Goal: Learn about a topic: Learn about a topic

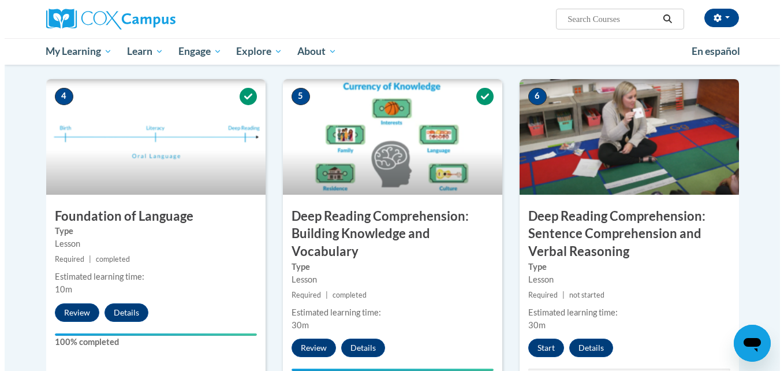
scroll to position [543, 0]
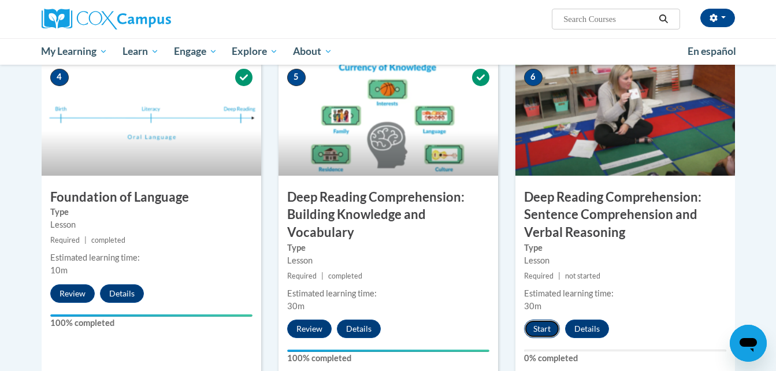
click at [538, 329] on button "Start" at bounding box center [542, 328] width 36 height 18
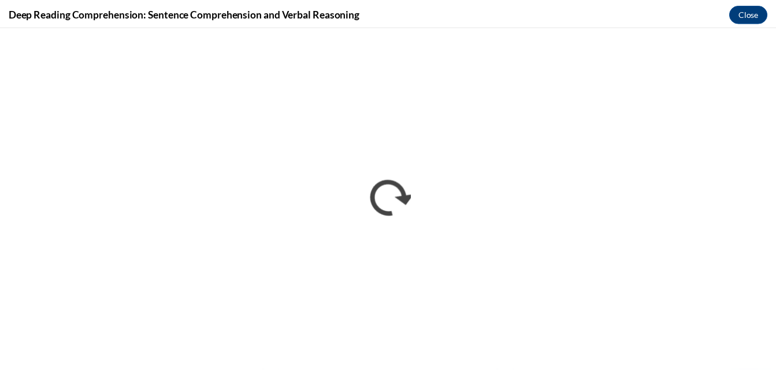
scroll to position [0, 0]
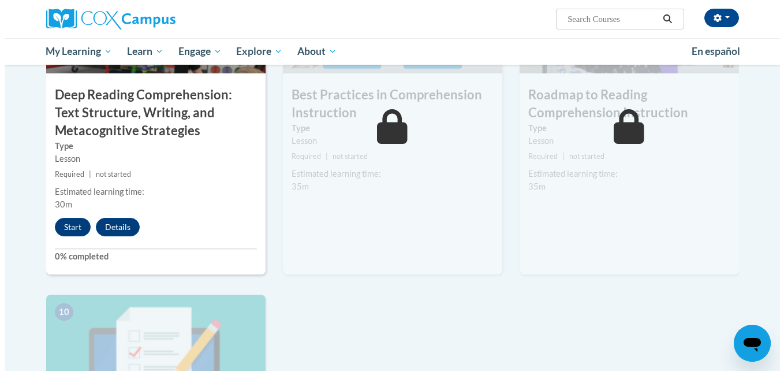
scroll to position [982, 0]
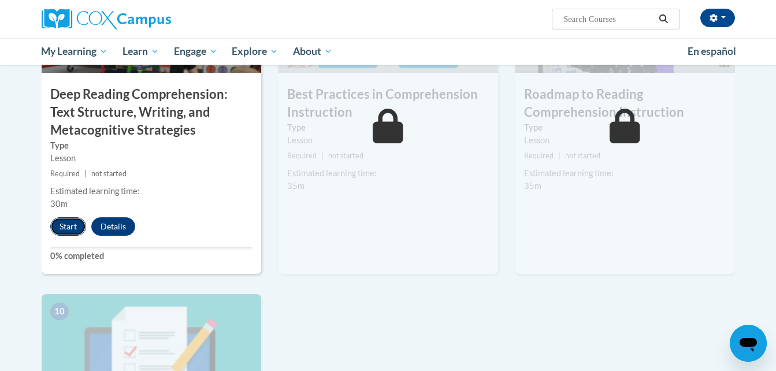
click at [63, 227] on button "Start" at bounding box center [68, 226] width 36 height 18
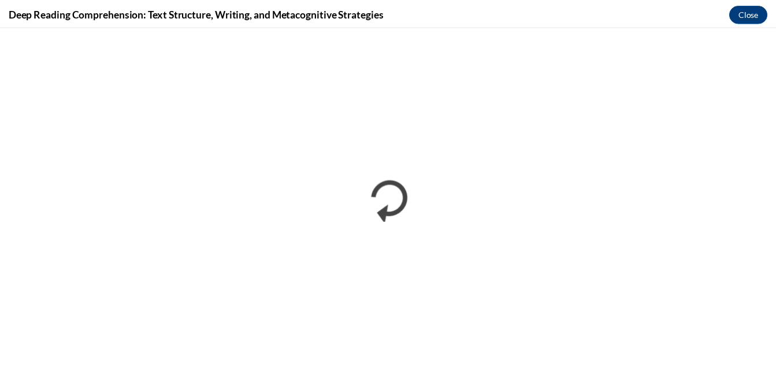
scroll to position [0, 0]
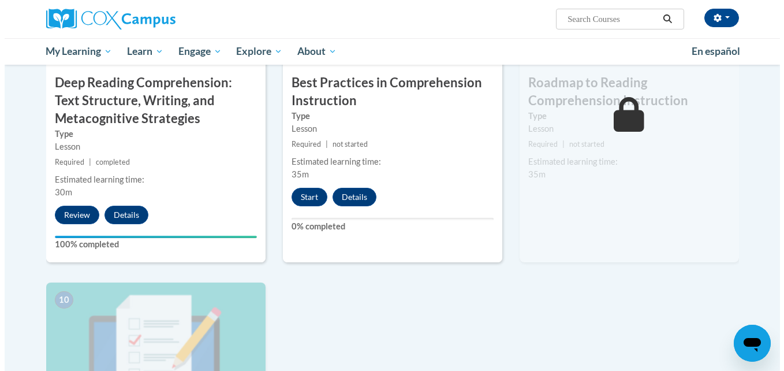
scroll to position [994, 0]
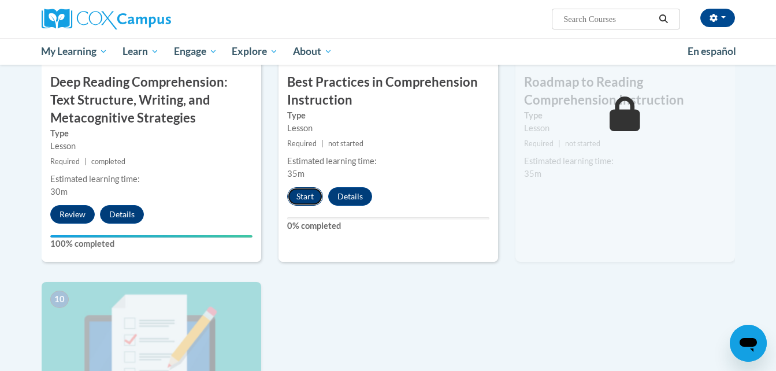
click at [308, 198] on button "Start" at bounding box center [305, 196] width 36 height 18
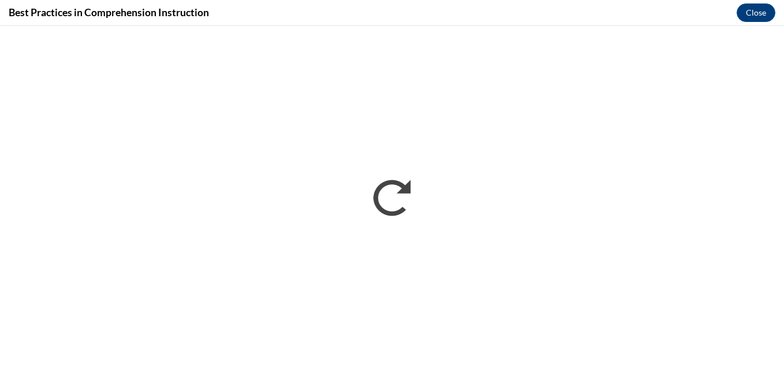
scroll to position [0, 0]
